Goal: Find specific page/section: Find specific page/section

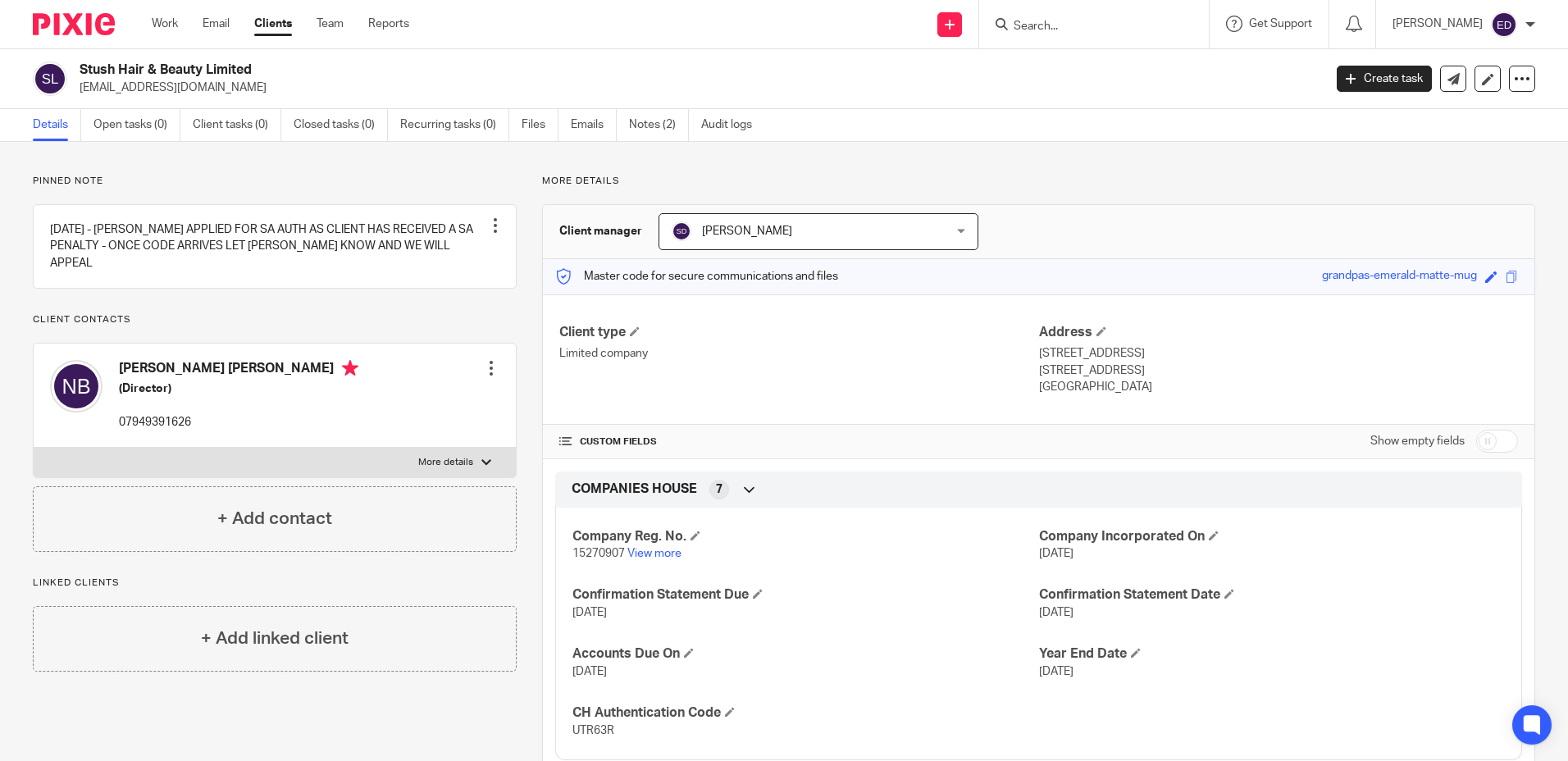
click at [1141, 30] on input "Search" at bounding box center [1085, 27] width 147 height 15
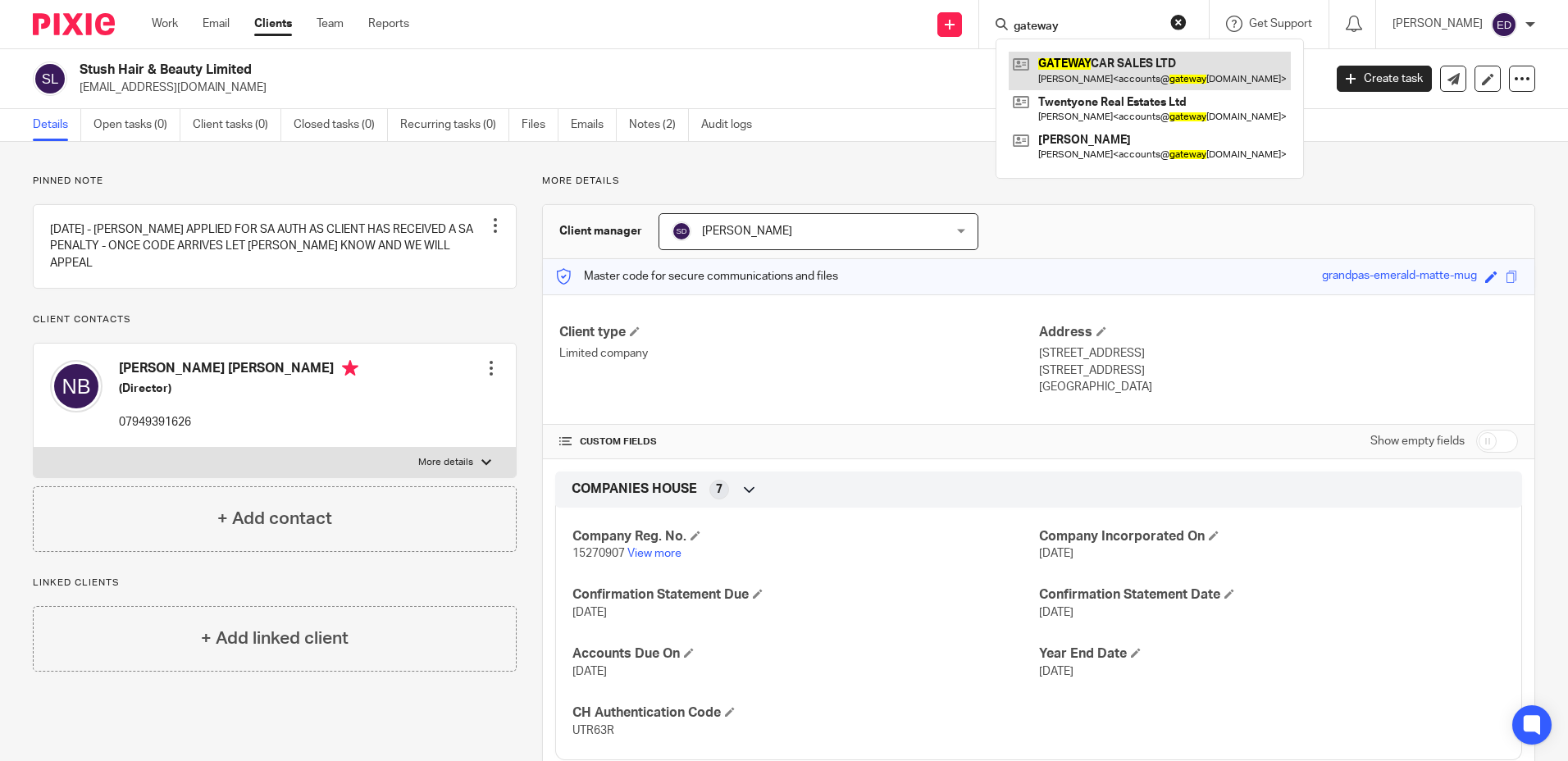
type input "gateway"
click at [1168, 70] on link at bounding box center [1149, 70] width 282 height 38
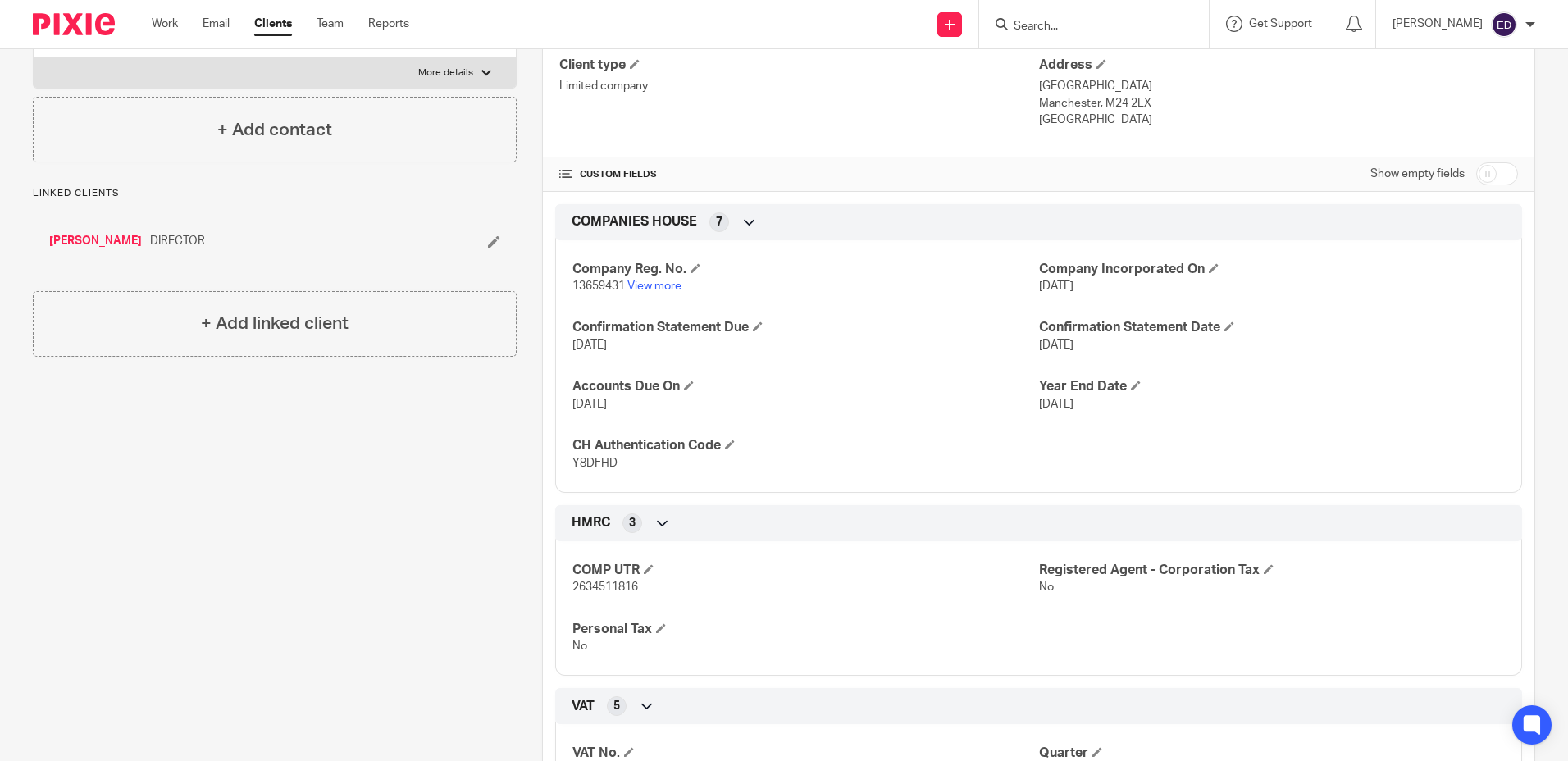
scroll to position [103, 0]
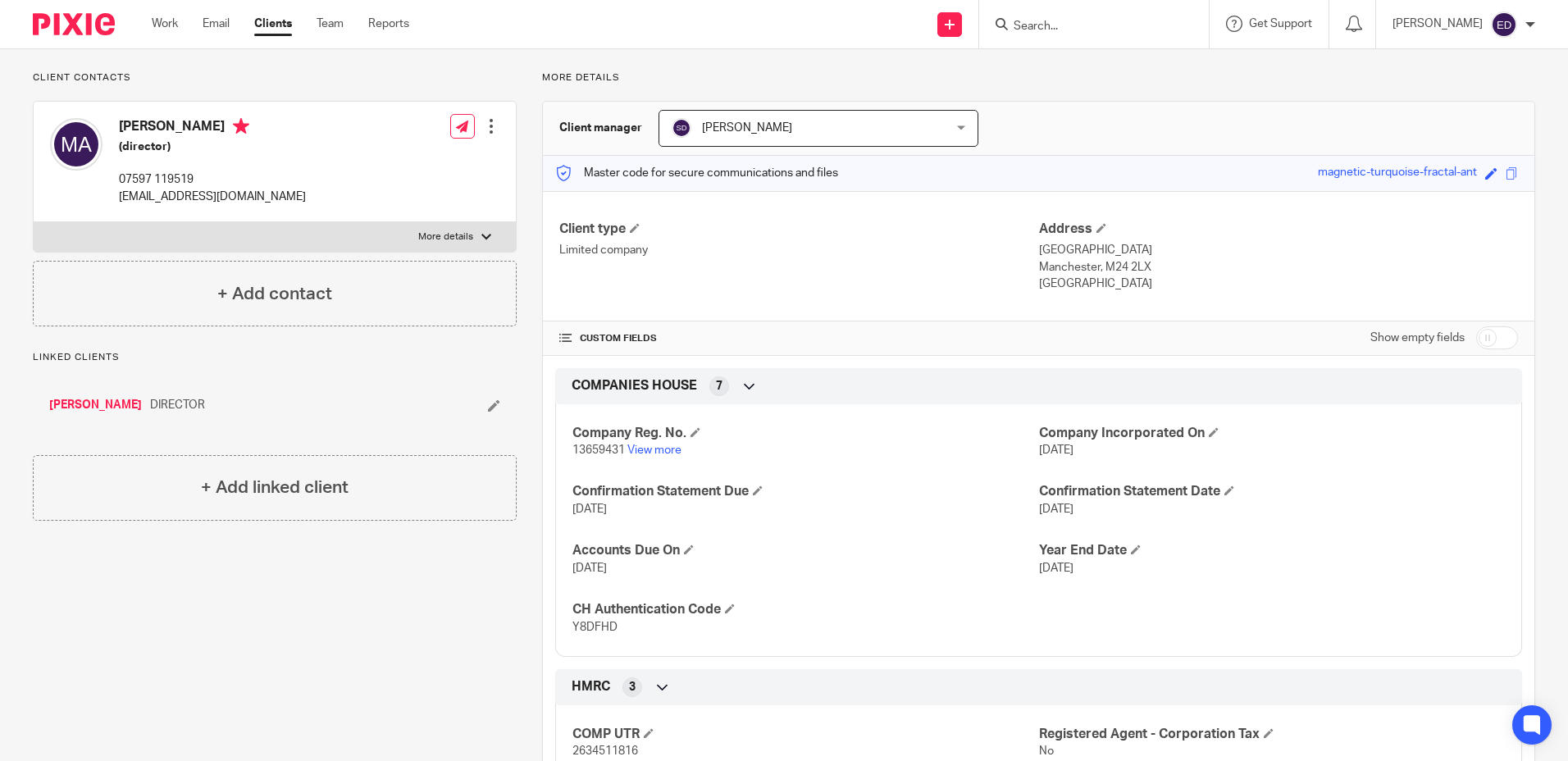
click at [1082, 36] on div at bounding box center [1093, 24] width 230 height 49
click at [1085, 24] on input "Search" at bounding box center [1085, 27] width 147 height 15
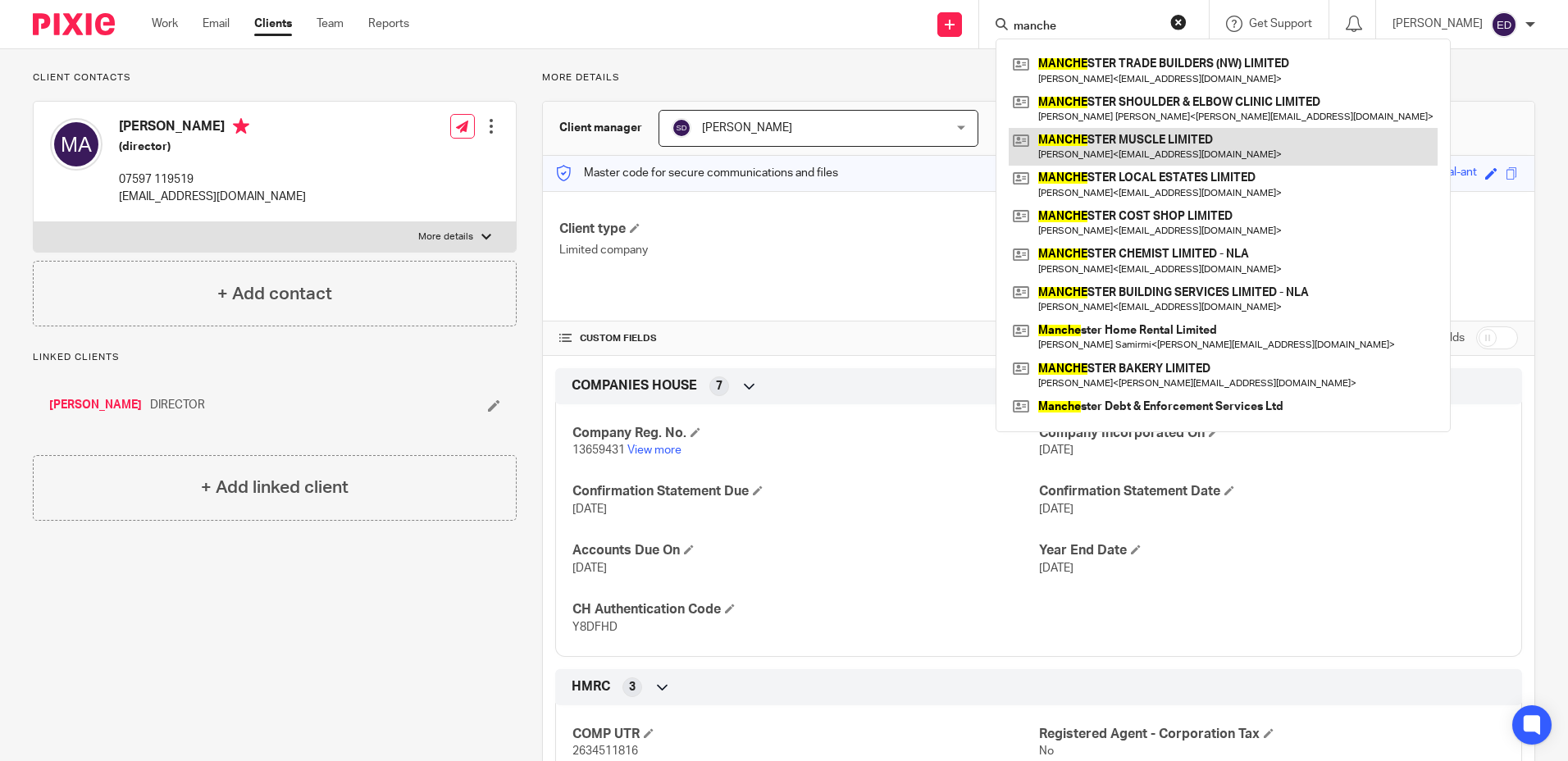
type input "manche"
click at [1210, 148] on link at bounding box center [1222, 146] width 429 height 38
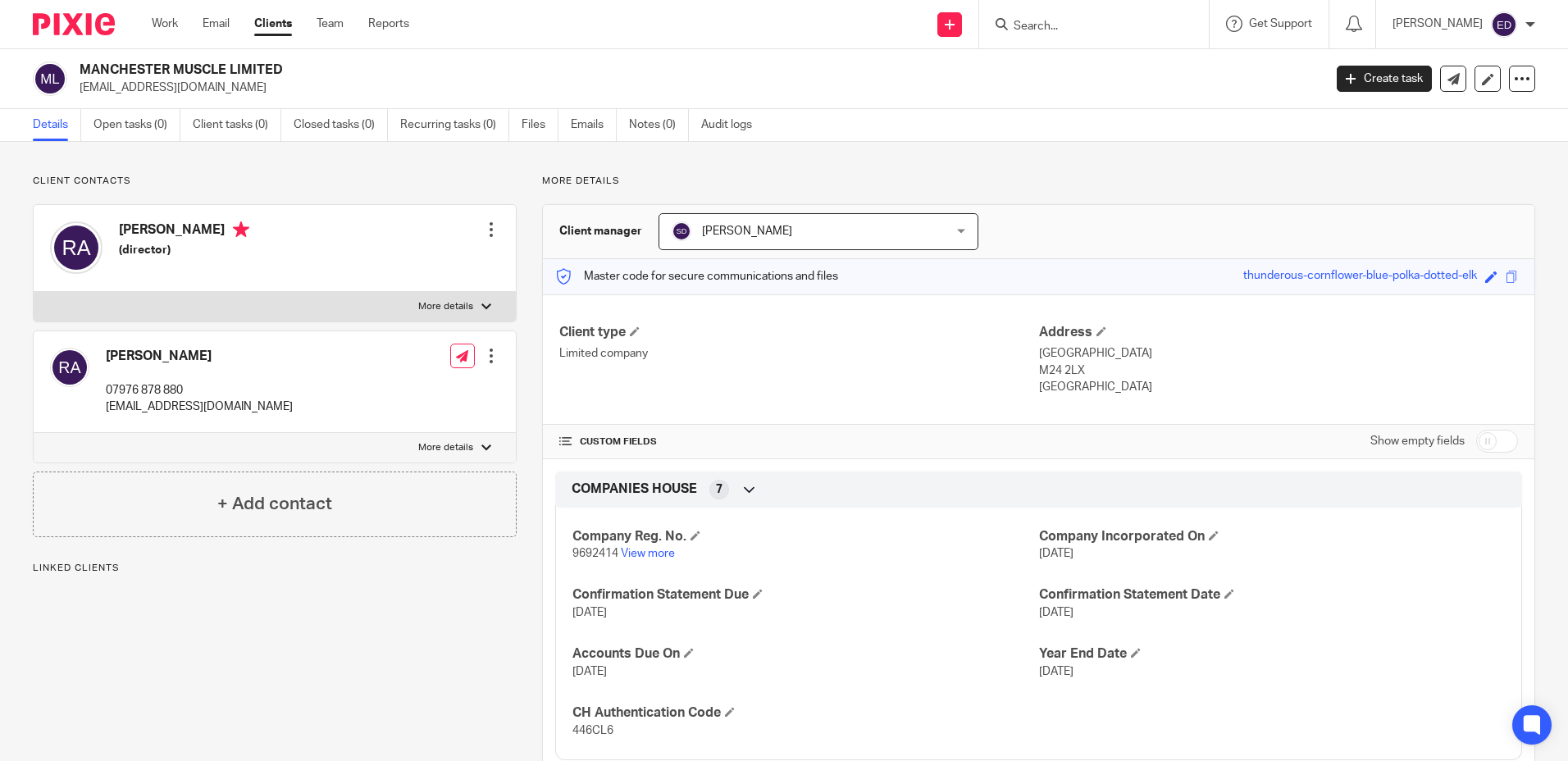
click at [460, 299] on label "More details" at bounding box center [275, 306] width 482 height 29
click at [34, 292] on input "More details" at bounding box center [33, 291] width 1 height 1
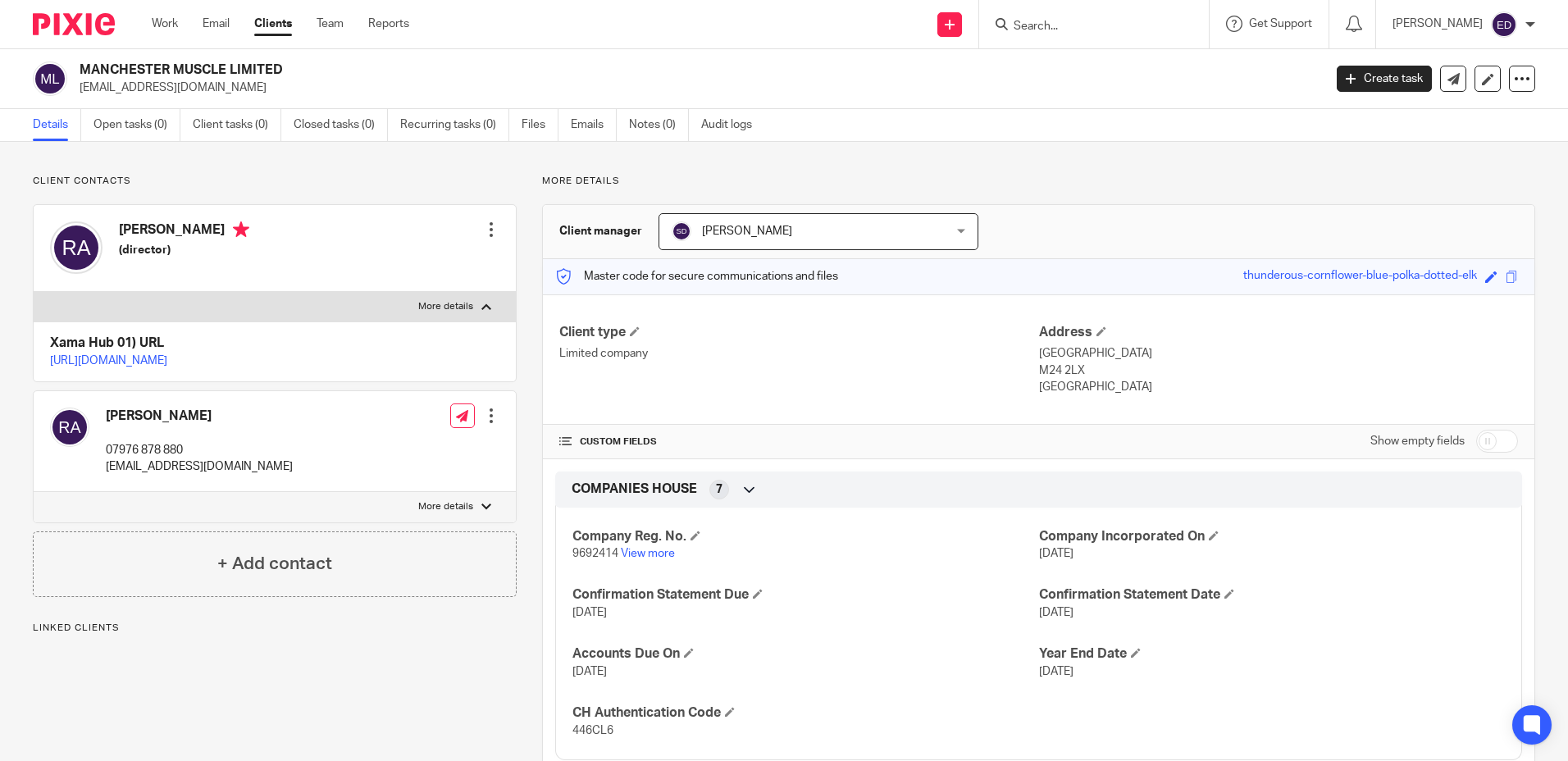
click at [449, 310] on p "More details" at bounding box center [445, 307] width 55 height 13
click at [34, 292] on input "More details" at bounding box center [33, 291] width 1 height 1
checkbox input "false"
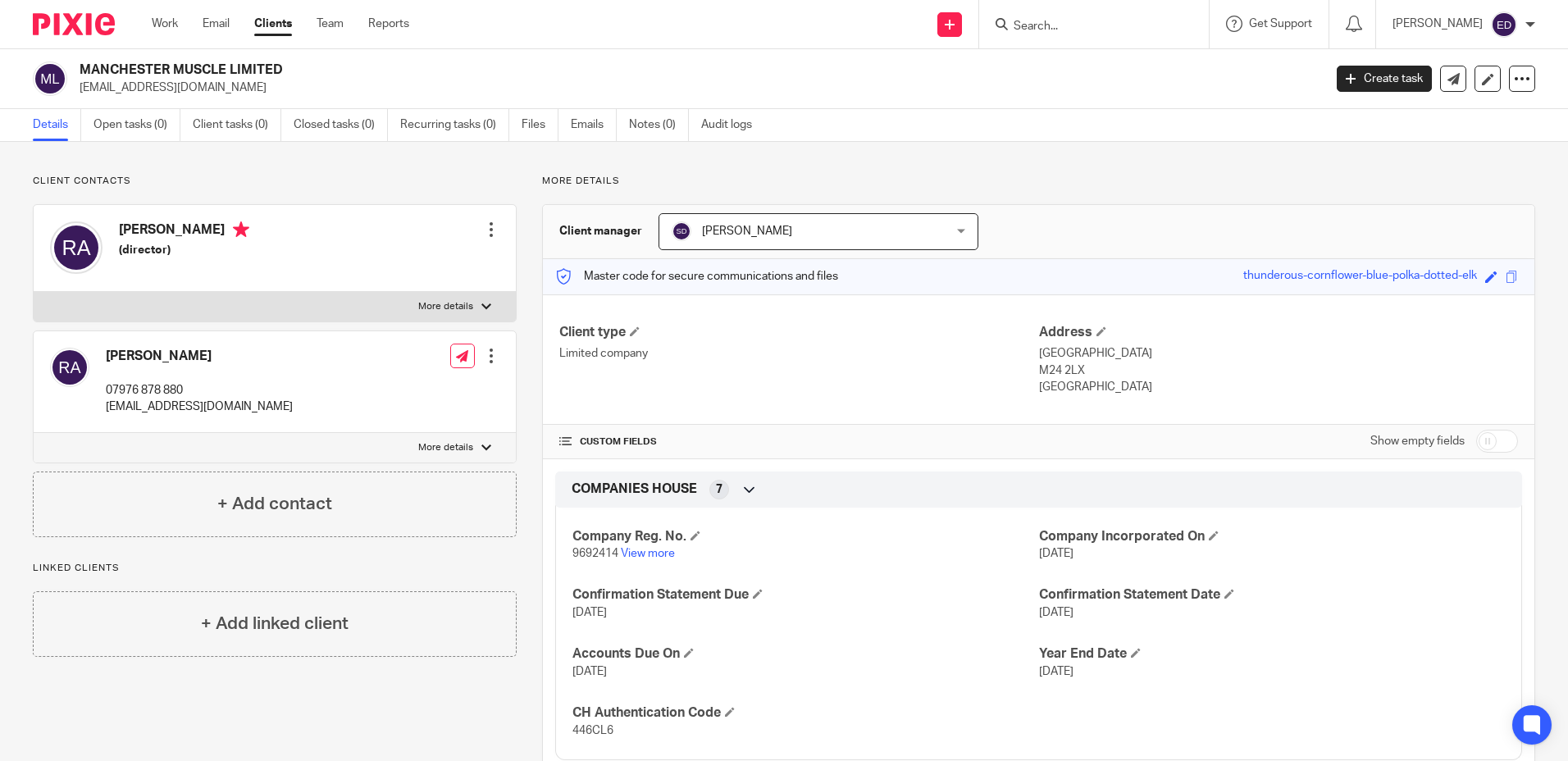
click at [1092, 20] on input "Search" at bounding box center [1085, 27] width 147 height 15
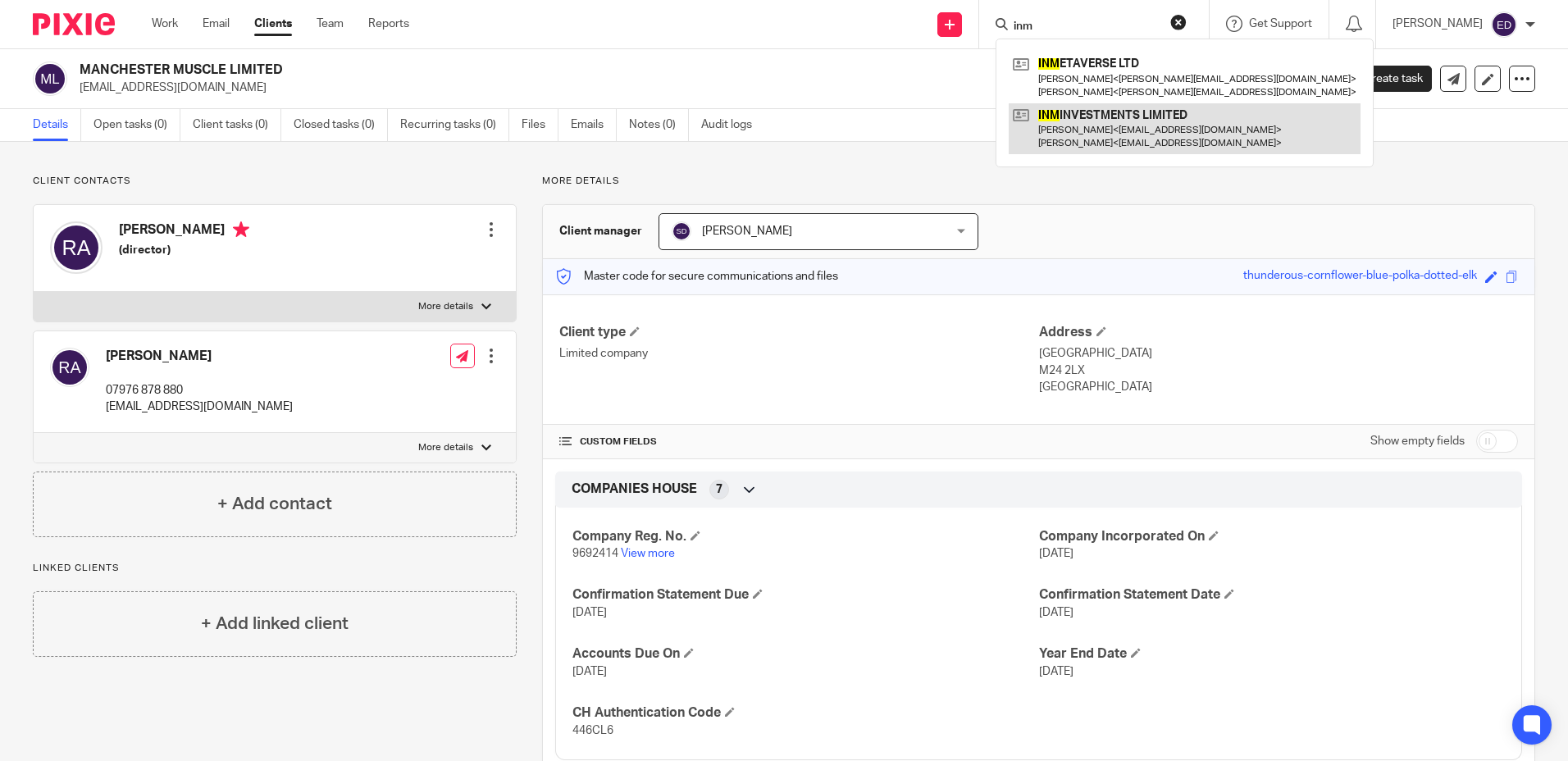
type input "inm"
click at [1174, 114] on link at bounding box center [1184, 129] width 352 height 51
